Goal: Transaction & Acquisition: Purchase product/service

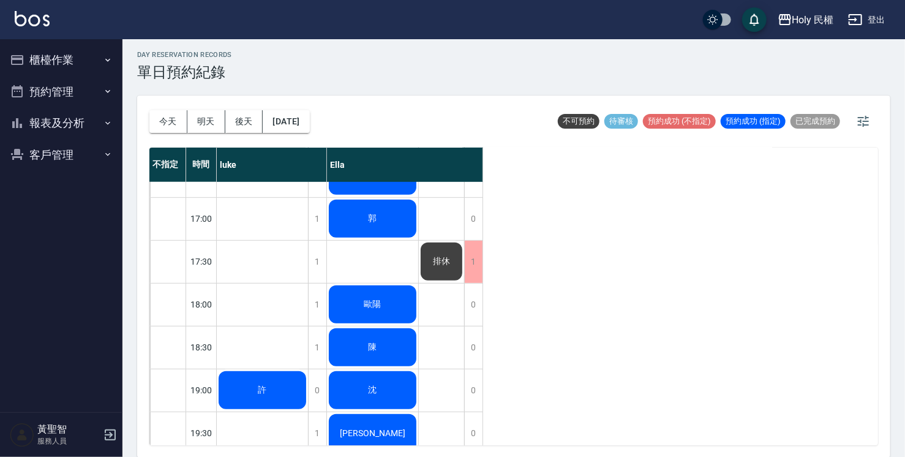
scroll to position [432, 0]
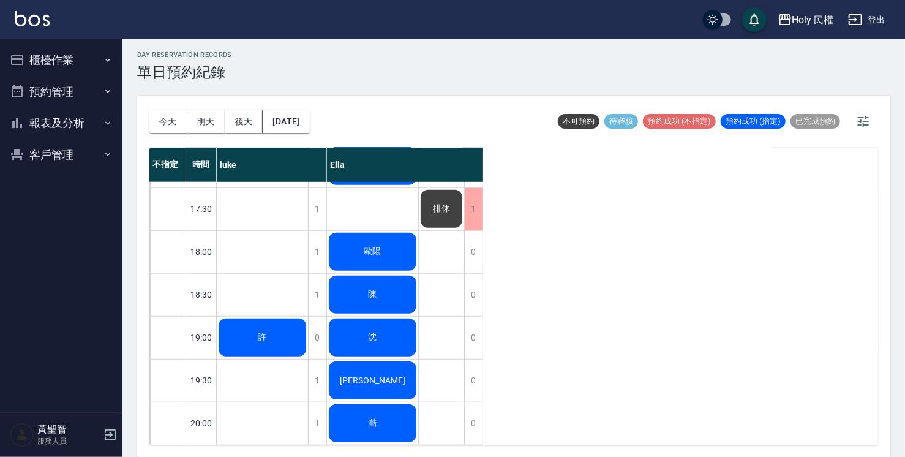
click at [263, 332] on span "許" at bounding box center [262, 337] width 13 height 11
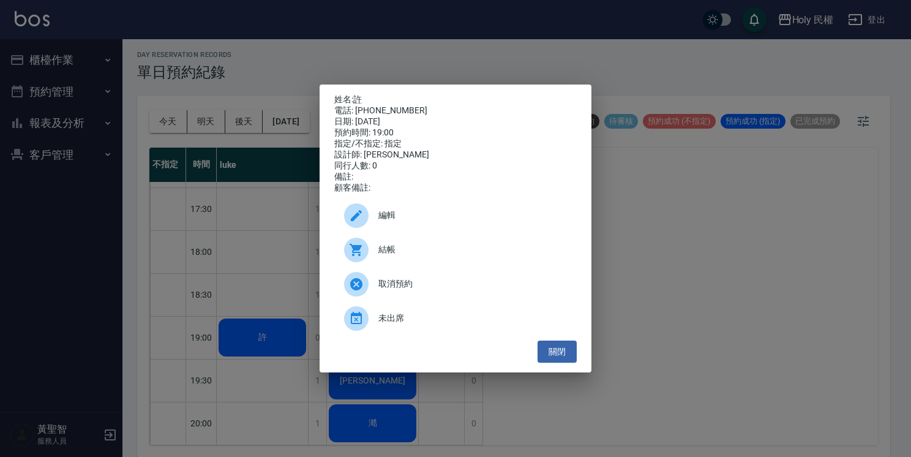
click at [402, 256] on span "結帳" at bounding box center [472, 249] width 189 height 13
click at [562, 363] on button "關閉" at bounding box center [557, 351] width 39 height 23
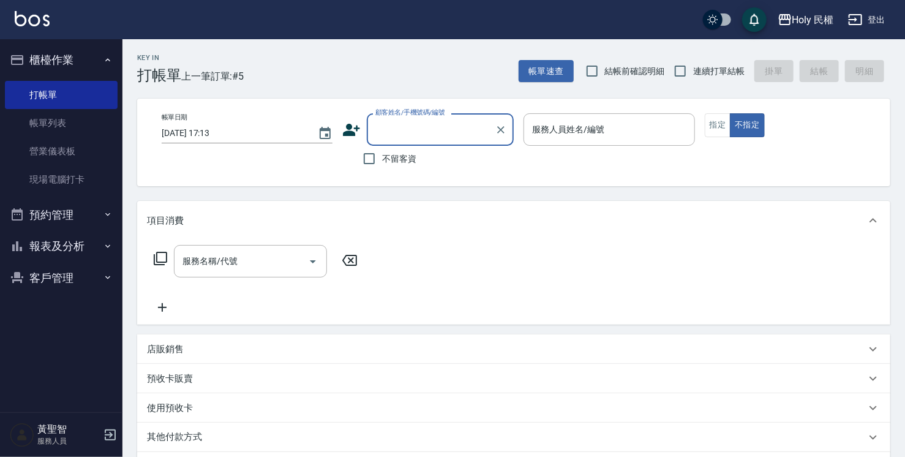
click at [353, 126] on icon at bounding box center [351, 130] width 18 height 18
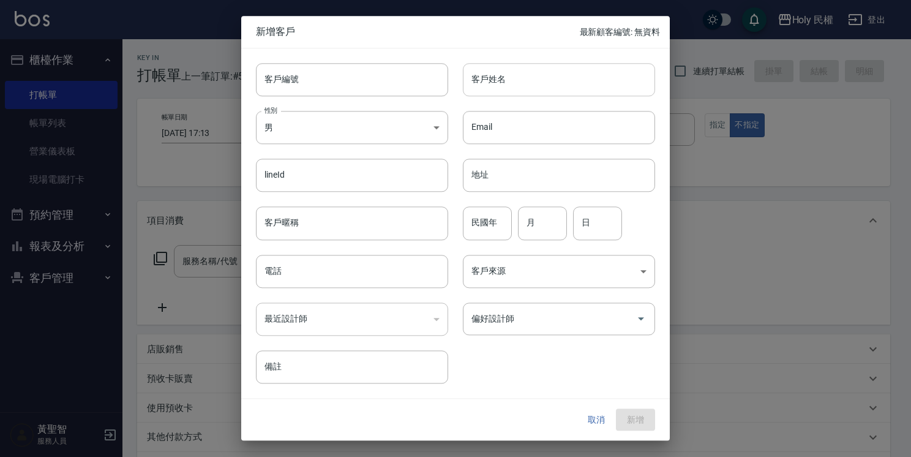
click at [509, 80] on input "客戶姓名" at bounding box center [559, 79] width 192 height 33
type input "j"
type input "王"
click at [280, 269] on input "電話" at bounding box center [352, 271] width 192 height 33
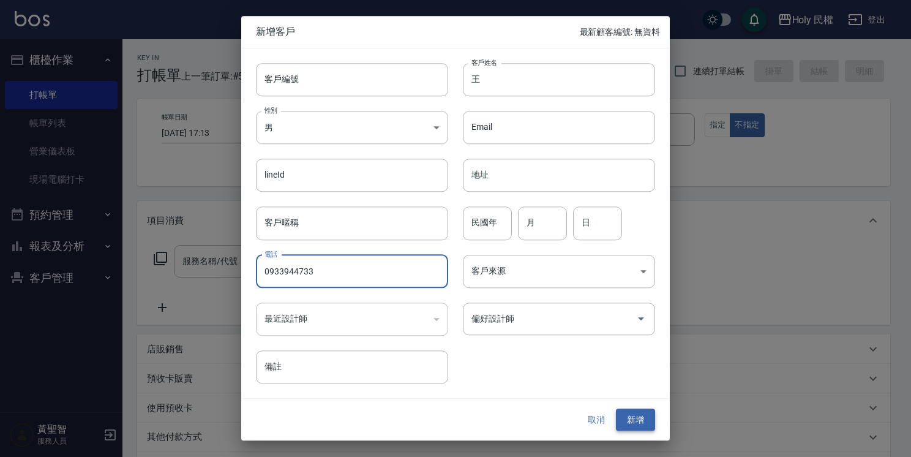
type input "0933944733"
click at [636, 423] on button "新增" at bounding box center [635, 419] width 39 height 23
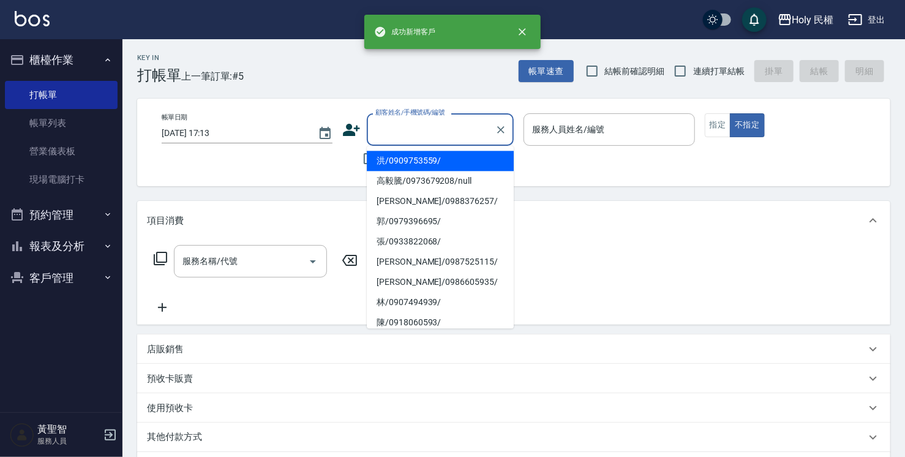
click at [458, 127] on input "顧客姓名/手機號碼/編號" at bounding box center [431, 129] width 118 height 21
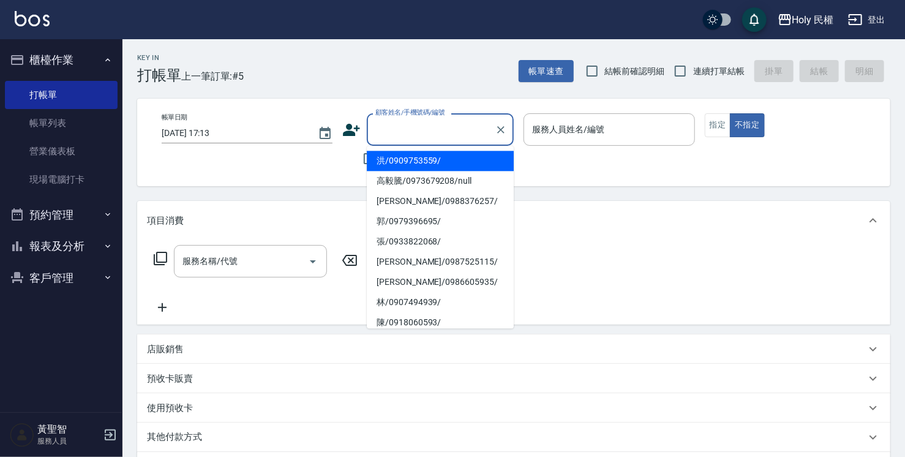
type input "j"
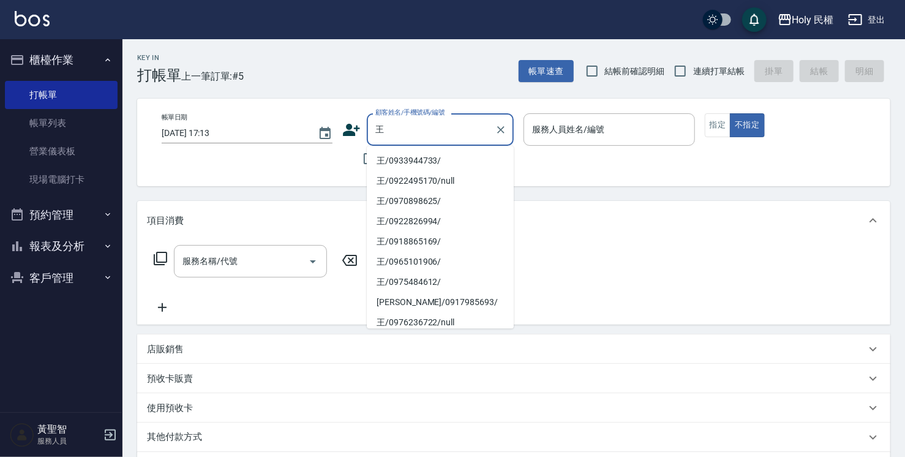
click at [446, 159] on li "王/0933944733/" at bounding box center [440, 161] width 147 height 20
type input "王/0933944733/"
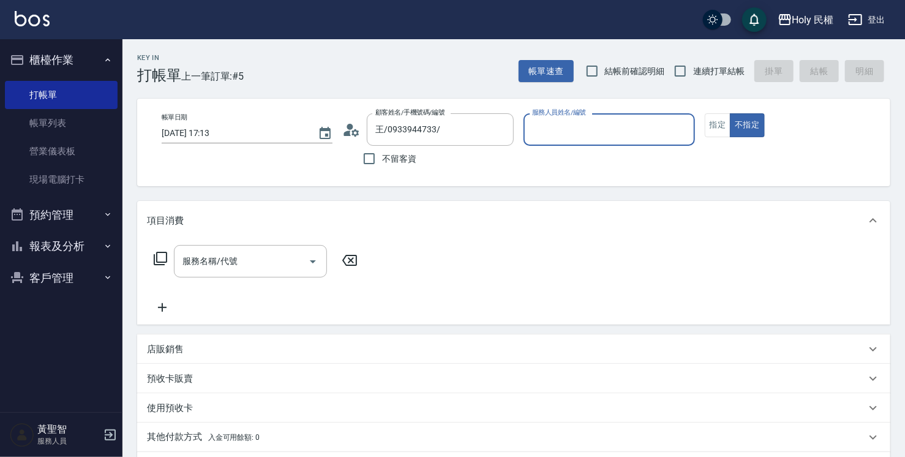
click at [579, 126] on input "服務人員姓名/編號" at bounding box center [609, 129] width 160 height 21
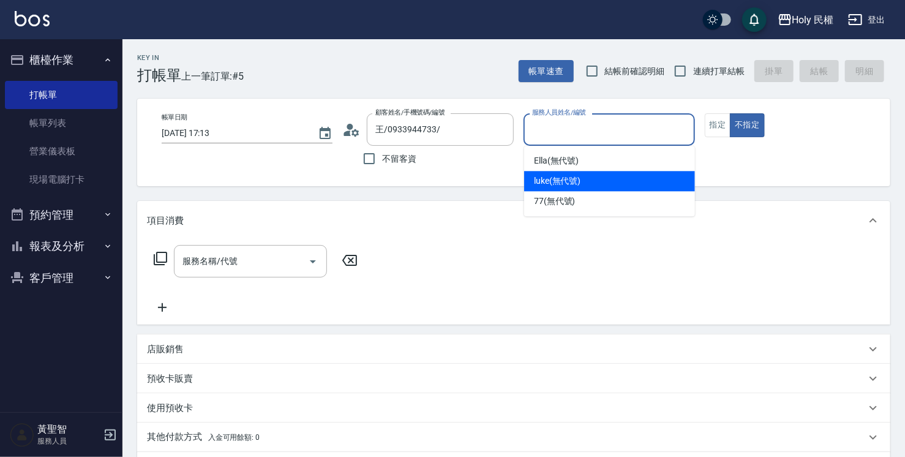
click at [561, 182] on span "luke (無代號)" at bounding box center [557, 181] width 47 height 13
type input "luke(無代號)"
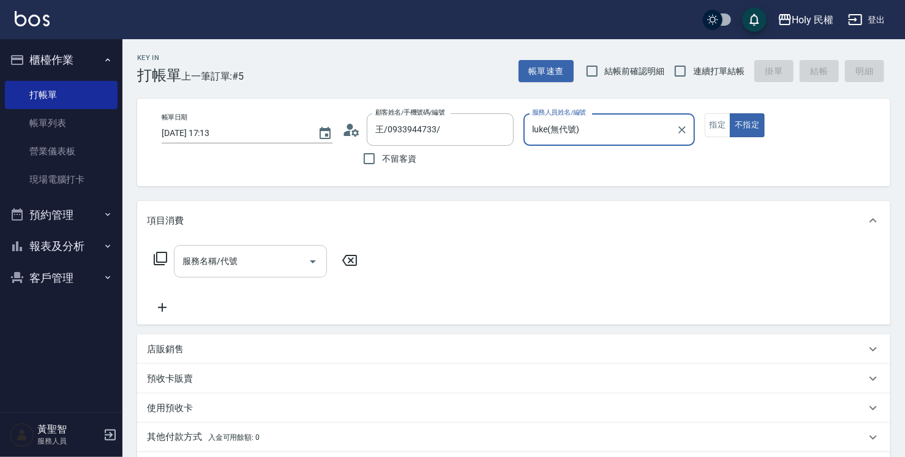
click at [206, 252] on input "服務名稱/代號" at bounding box center [241, 260] width 124 height 21
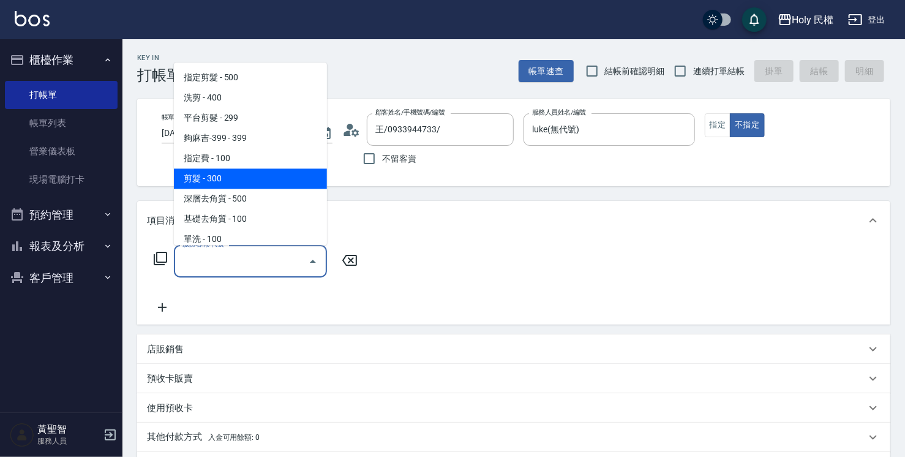
click at [223, 181] on span "剪髮 - 300" at bounding box center [250, 178] width 153 height 20
type input "剪髮(C02)"
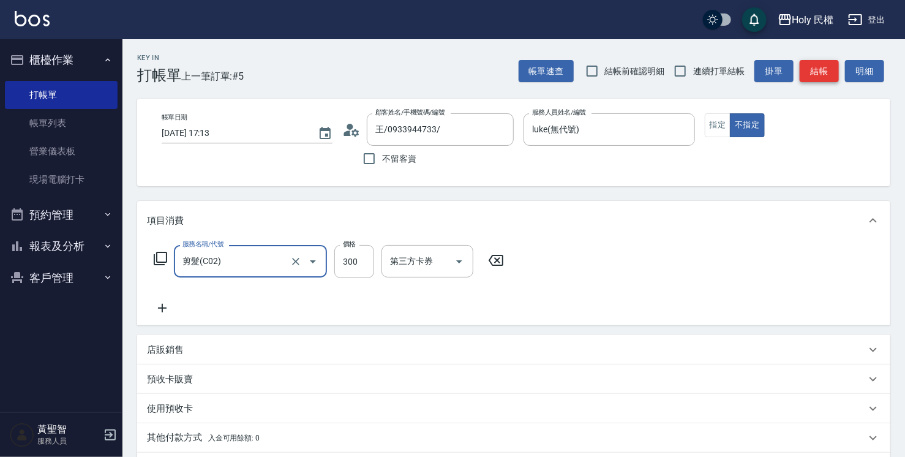
click at [814, 76] on button "結帳" at bounding box center [819, 71] width 39 height 23
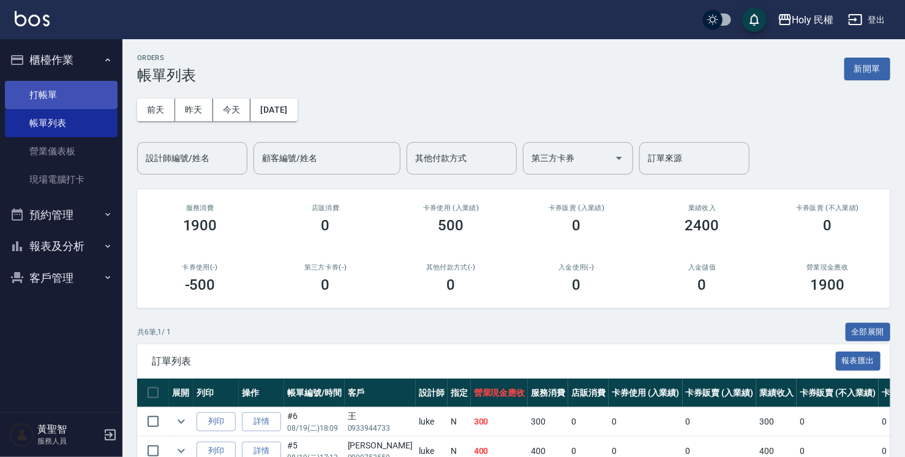
click at [47, 96] on link "打帳單" at bounding box center [61, 95] width 113 height 28
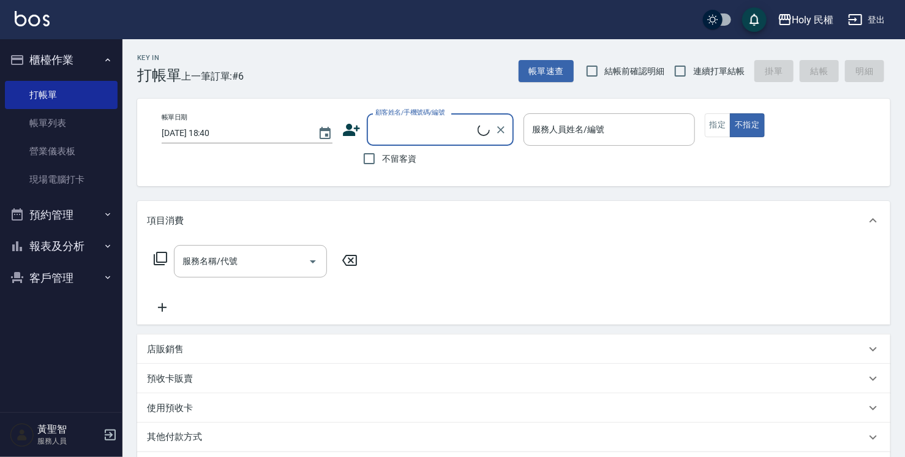
click at [409, 127] on input "顧客姓名/手機號碼/編號" at bounding box center [424, 129] width 105 height 21
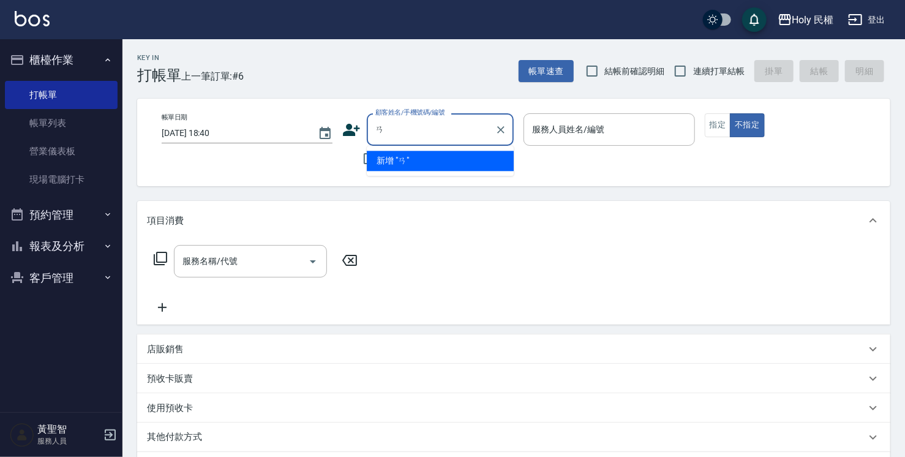
type input "ㄞ"
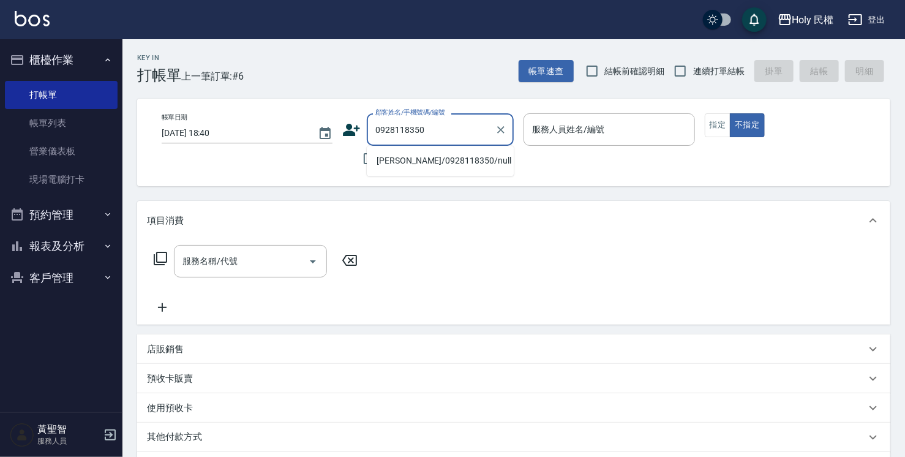
click at [437, 163] on li "蔡/0928118350/null" at bounding box center [440, 161] width 147 height 20
type input "蔡/0928118350/null"
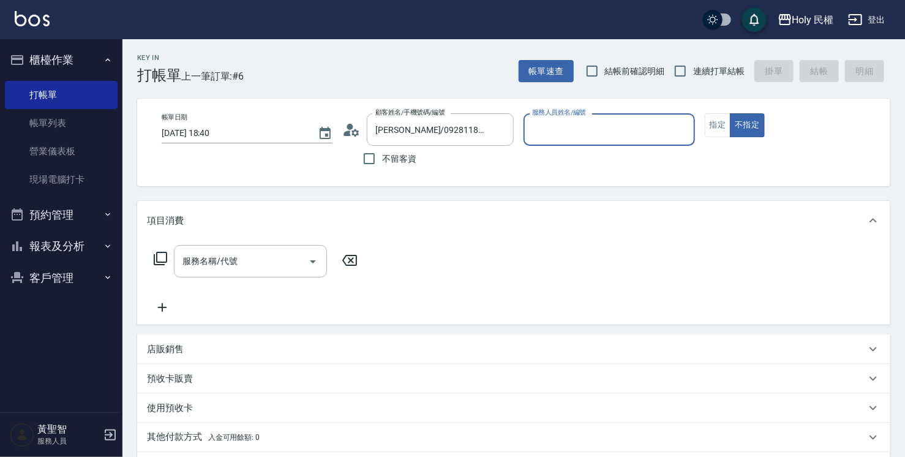
click at [644, 132] on input "服務人員姓名/編號" at bounding box center [609, 129] width 160 height 21
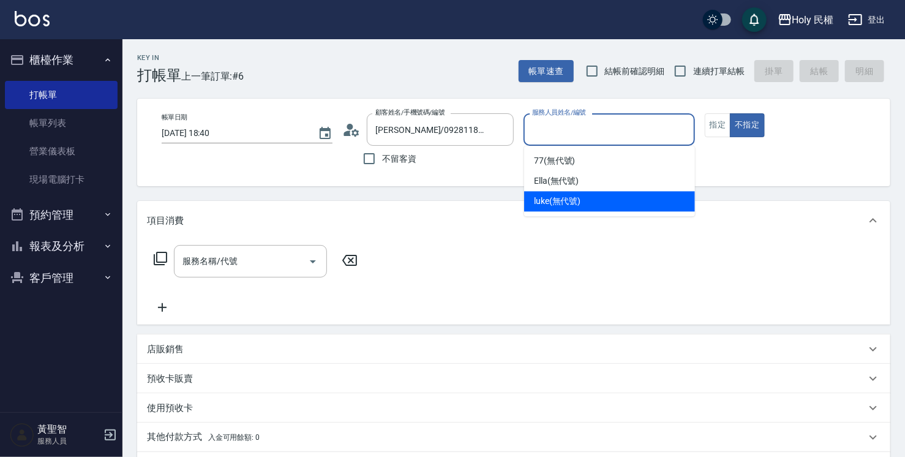
click at [573, 199] on span "luke (無代號)" at bounding box center [557, 201] width 47 height 13
type input "luke(無代號)"
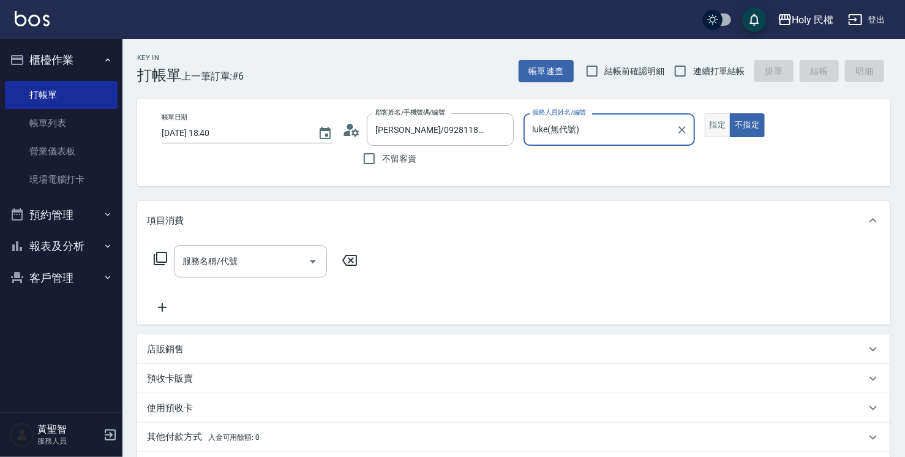
click at [710, 123] on button "指定" at bounding box center [718, 125] width 26 height 24
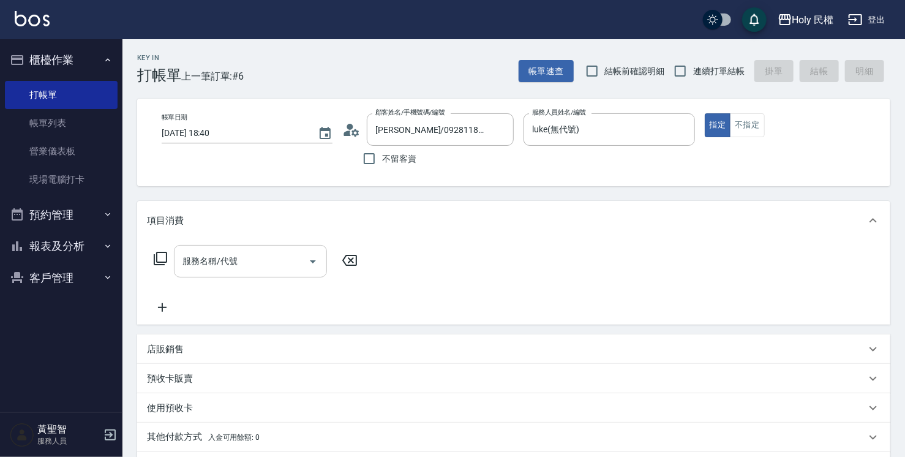
click at [280, 261] on input "服務名稱/代號" at bounding box center [241, 260] width 124 height 21
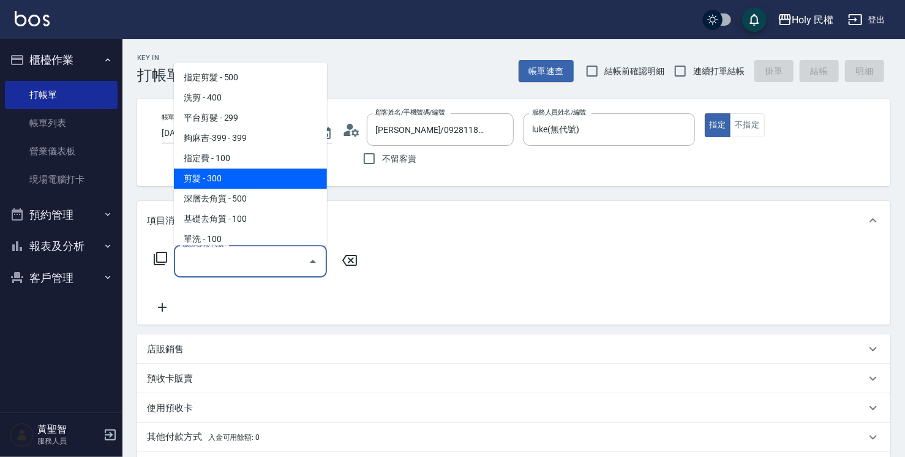
click at [222, 173] on span "剪髮 - 300" at bounding box center [250, 178] width 153 height 20
type input "剪髮(C02)"
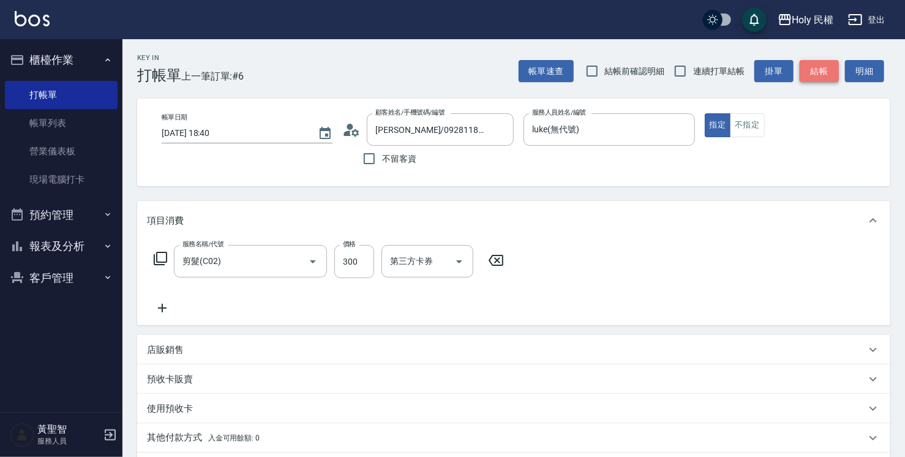
click at [829, 67] on button "結帳" at bounding box center [819, 71] width 39 height 23
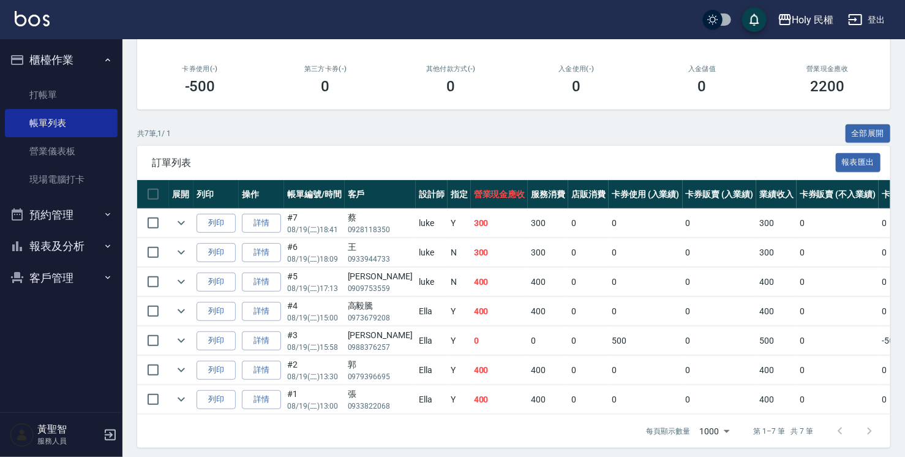
scroll to position [211, 0]
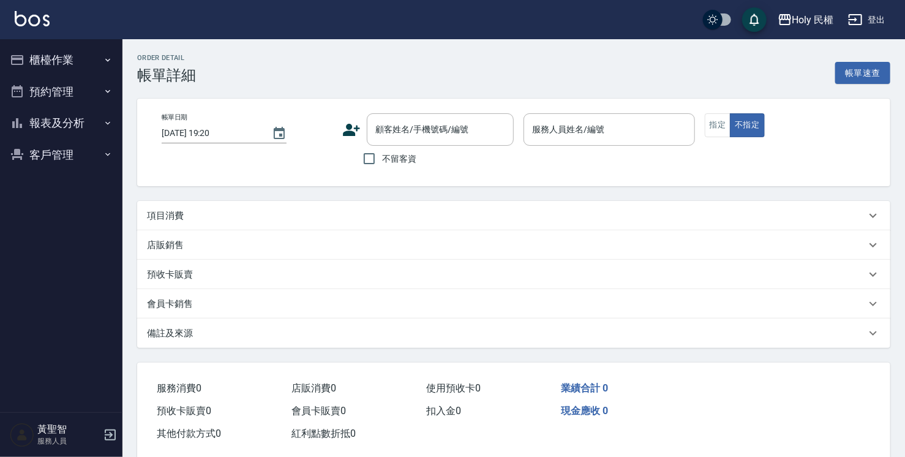
type input "2025/08/19 19:00"
type input "luke(無代號)"
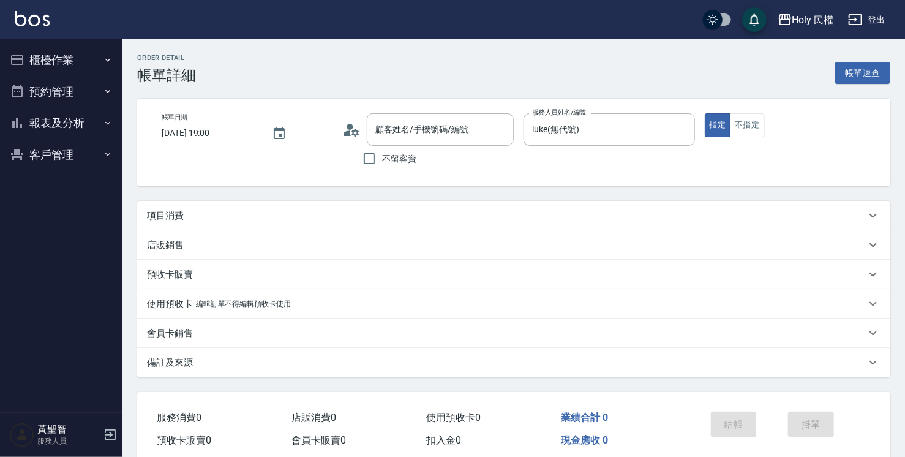
type input "許/0970371125/"
click at [201, 212] on div "項目消費" at bounding box center [506, 215] width 719 height 13
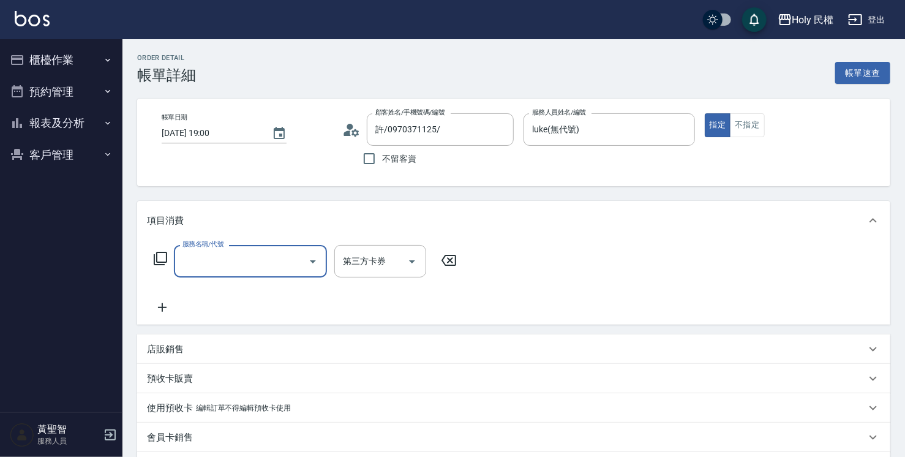
click at [222, 276] on div "服務名稱/代號" at bounding box center [250, 261] width 153 height 32
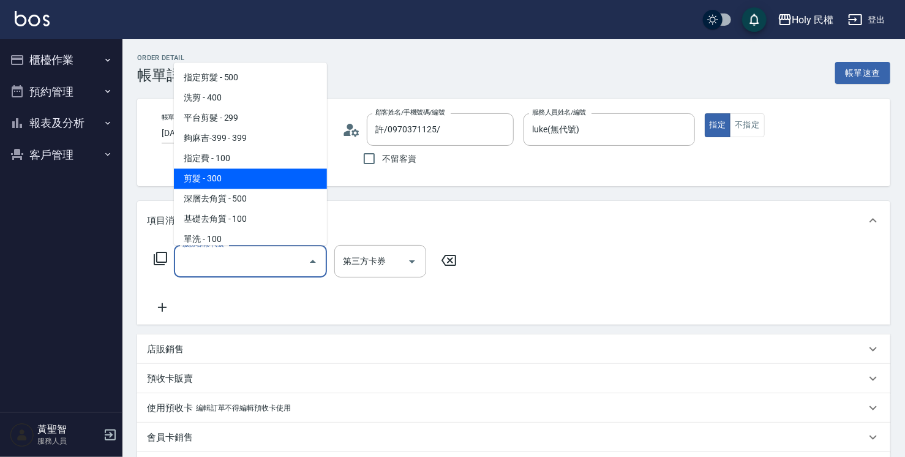
click at [211, 173] on span "剪髮 - 300" at bounding box center [250, 178] width 153 height 20
type input "剪髮(C02)"
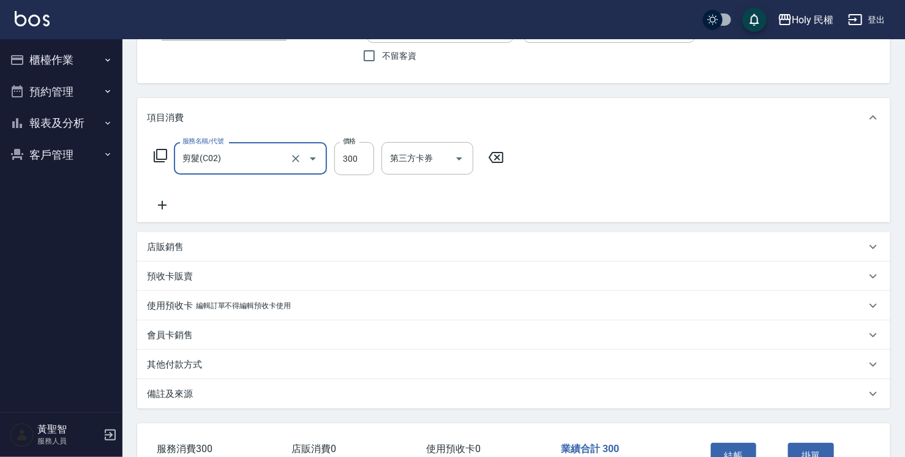
scroll to position [185, 0]
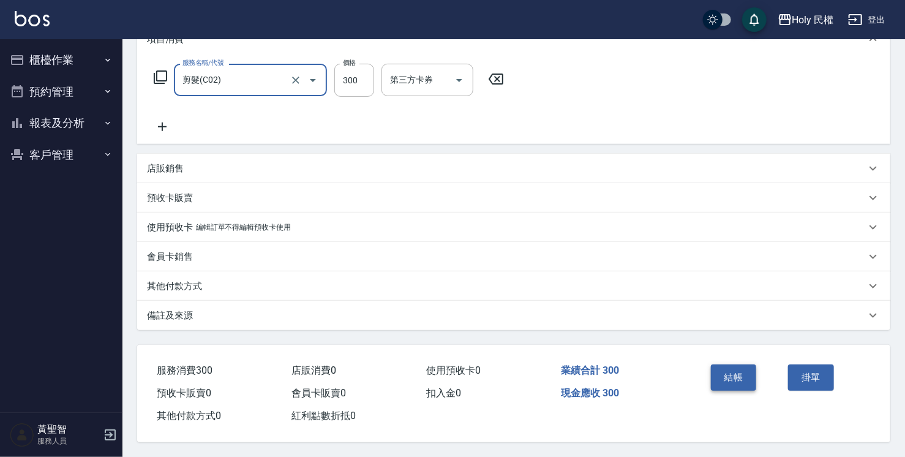
click at [740, 369] on button "結帳" at bounding box center [734, 377] width 46 height 26
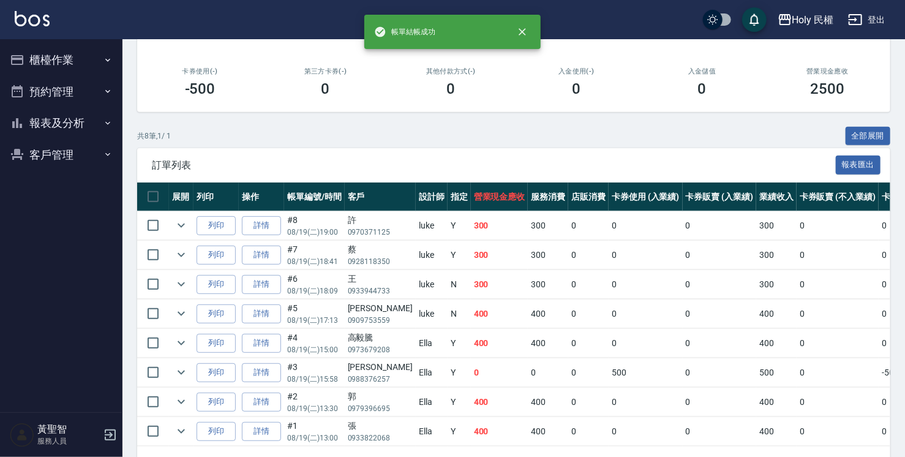
scroll to position [240, 0]
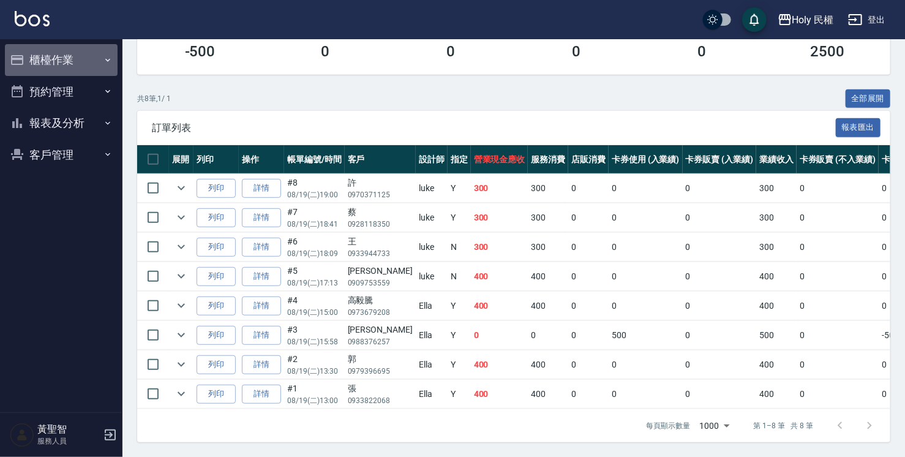
click at [66, 62] on button "櫃檯作業" at bounding box center [61, 60] width 113 height 32
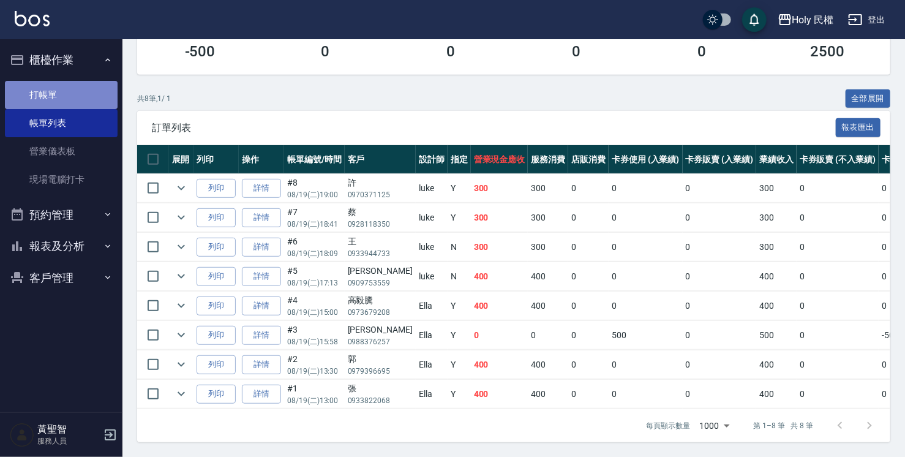
click at [55, 98] on link "打帳單" at bounding box center [61, 95] width 113 height 28
